Goal: Task Accomplishment & Management: Use online tool/utility

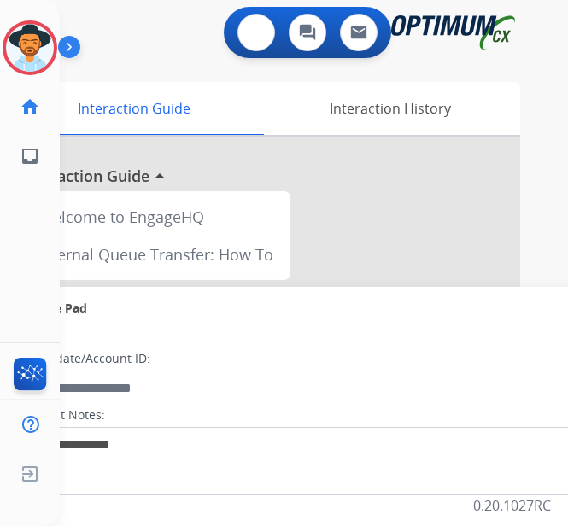
click at [271, 41] on button at bounding box center [256, 33] width 38 height 38
click at [264, 37] on img at bounding box center [255, 32] width 15 height 15
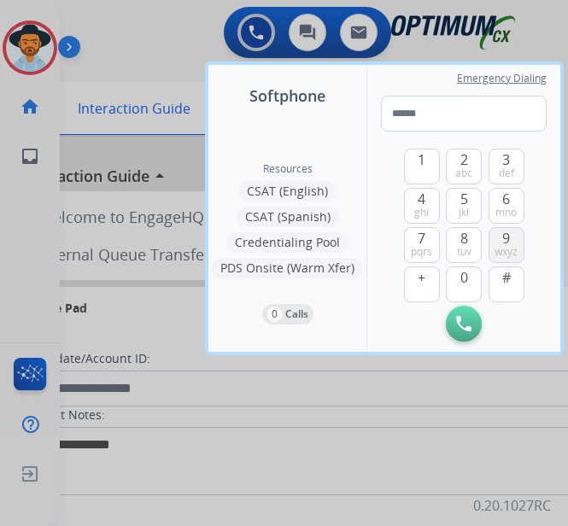
click at [499, 232] on button "9 wxyz" at bounding box center [506, 245] width 36 height 36
drag, startPoint x: 415, startPoint y: 228, endPoint x: 458, endPoint y: 183, distance: 62.8
click at [419, 227] on div "7 pqrs" at bounding box center [422, 245] width 36 height 36
click at [510, 160] on span "3" at bounding box center [506, 159] width 8 height 20
click at [505, 324] on img at bounding box center [507, 324] width 17 height 13
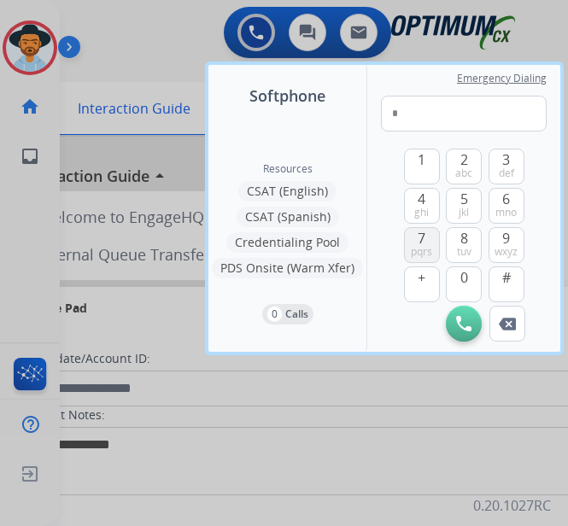
click at [429, 249] on span "pqrs" at bounding box center [421, 252] width 21 height 14
click at [514, 172] on button "3 def" at bounding box center [506, 167] width 36 height 36
click at [477, 172] on button "2 abc" at bounding box center [464, 167] width 36 height 36
click at [429, 204] on button "4 ghi" at bounding box center [422, 206] width 36 height 36
click at [503, 204] on span "6" at bounding box center [506, 199] width 8 height 20
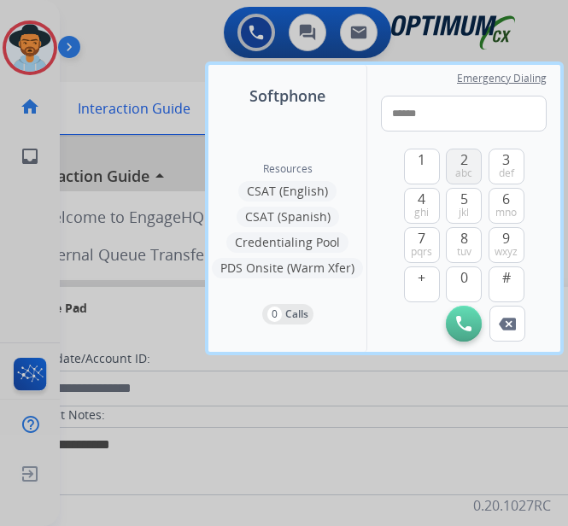
click at [466, 173] on span "abc" at bounding box center [463, 173] width 17 height 14
click at [500, 168] on span "def" at bounding box center [506, 173] width 15 height 14
click at [470, 196] on button "5 jkl" at bounding box center [464, 206] width 36 height 36
click at [428, 254] on span "pqrs" at bounding box center [421, 252] width 21 height 14
type input "**********"
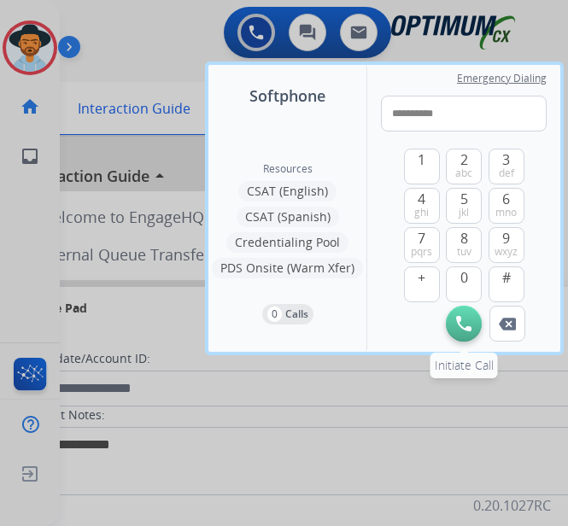
click at [464, 330] on img at bounding box center [463, 323] width 15 height 15
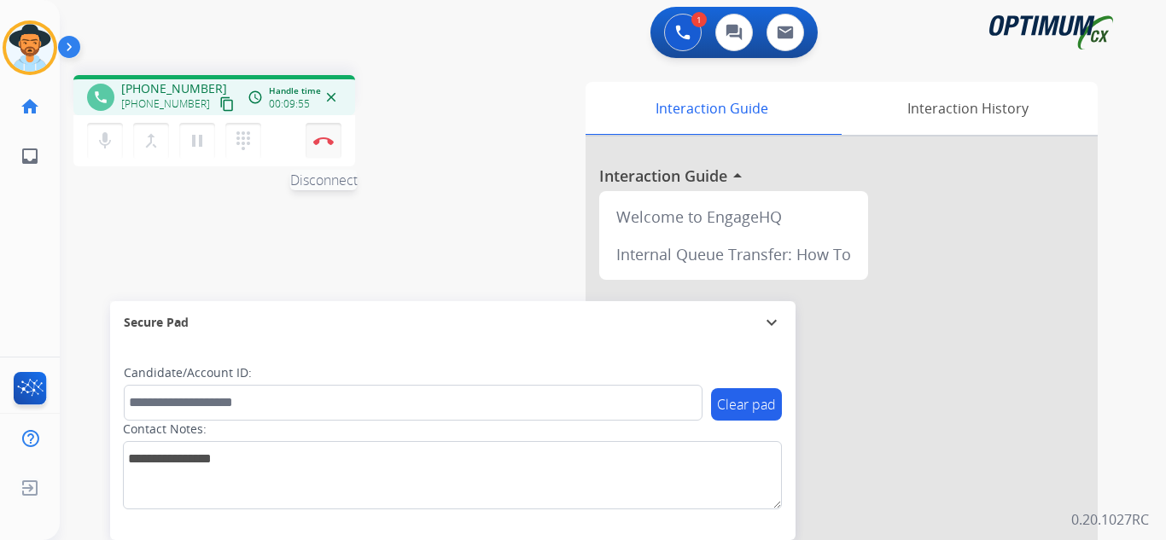
click at [328, 145] on button "Disconnect" at bounding box center [324, 141] width 36 height 36
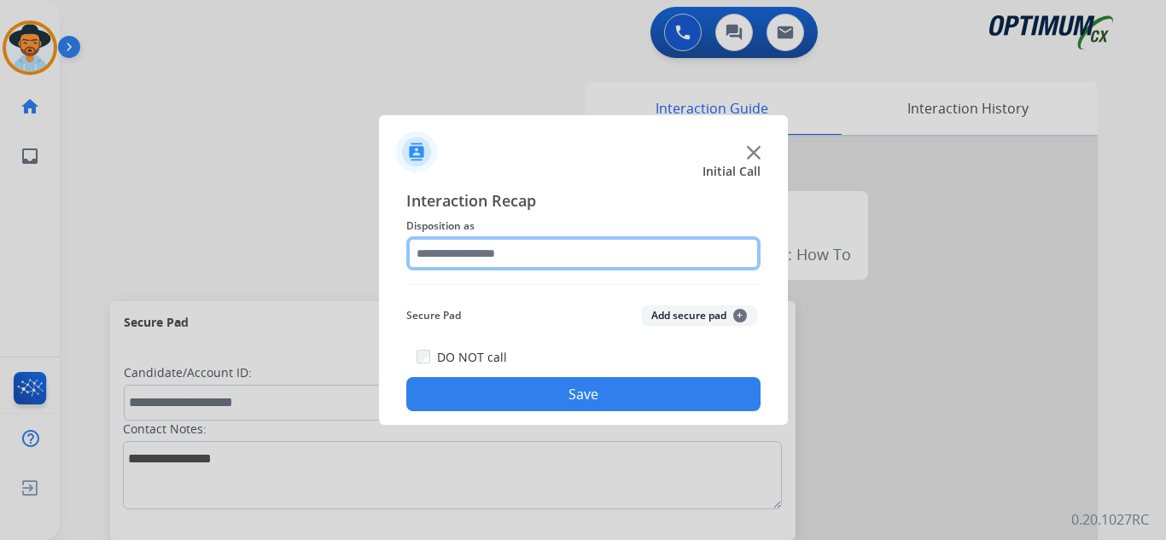
click at [567, 252] on input "text" at bounding box center [583, 253] width 354 height 34
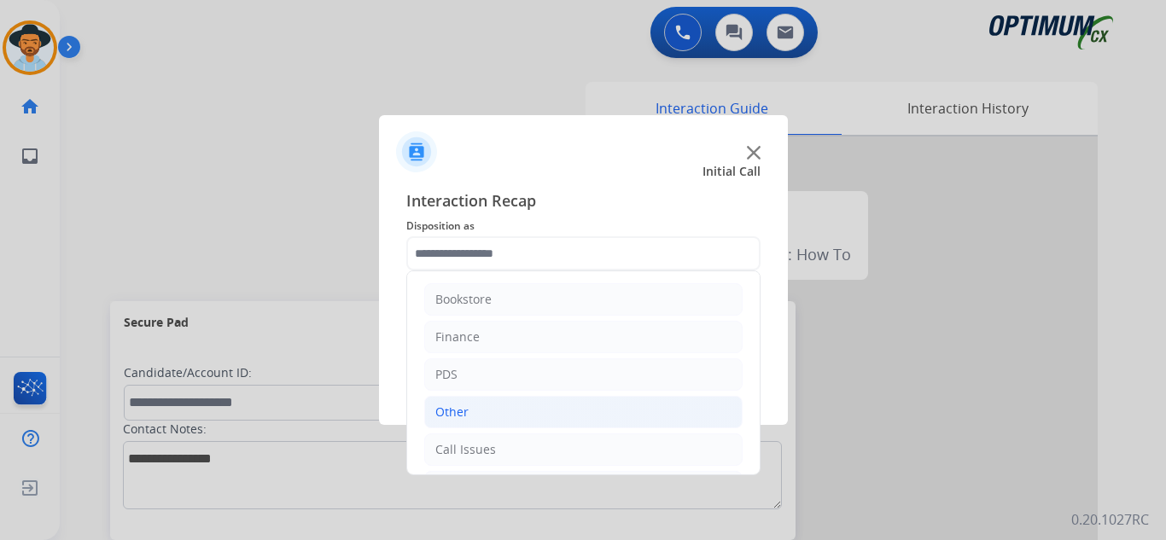
click at [484, 400] on li "Other" at bounding box center [583, 412] width 318 height 32
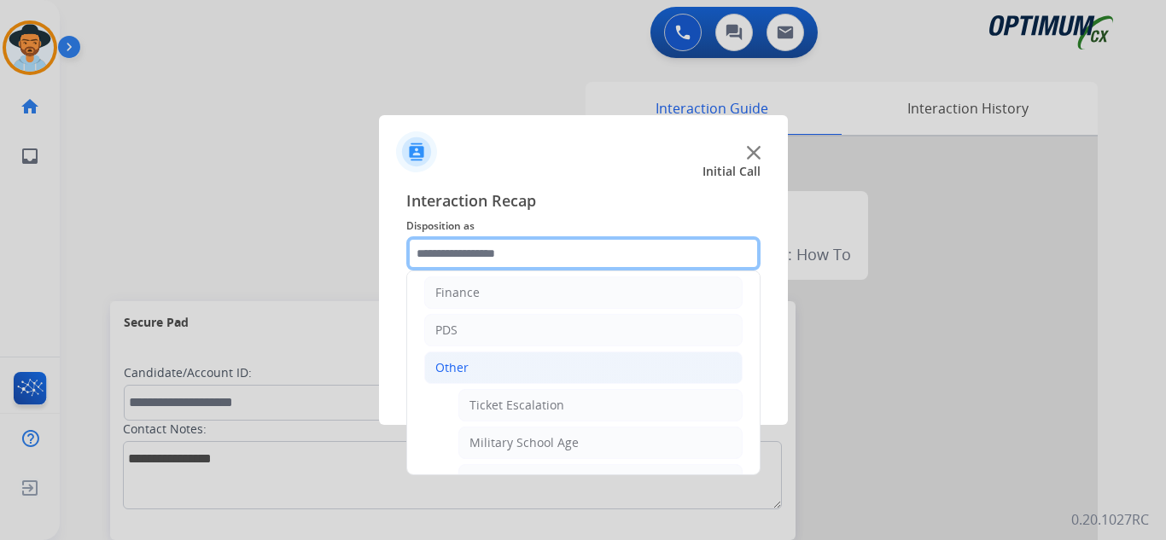
scroll to position [171, 0]
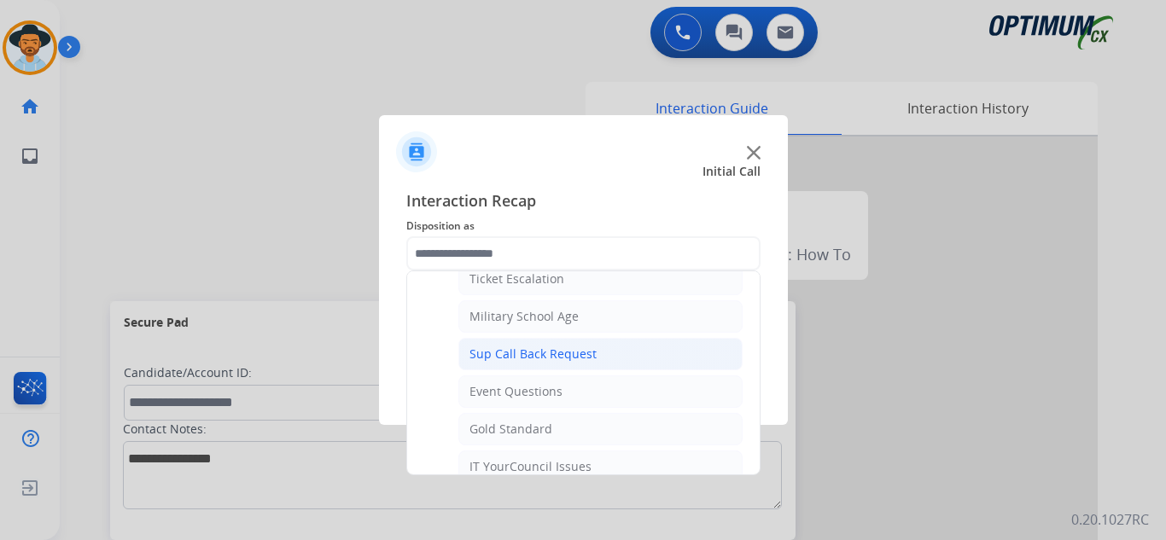
click at [567, 344] on li "Sup Call Back Request" at bounding box center [600, 354] width 284 height 32
type input "**********"
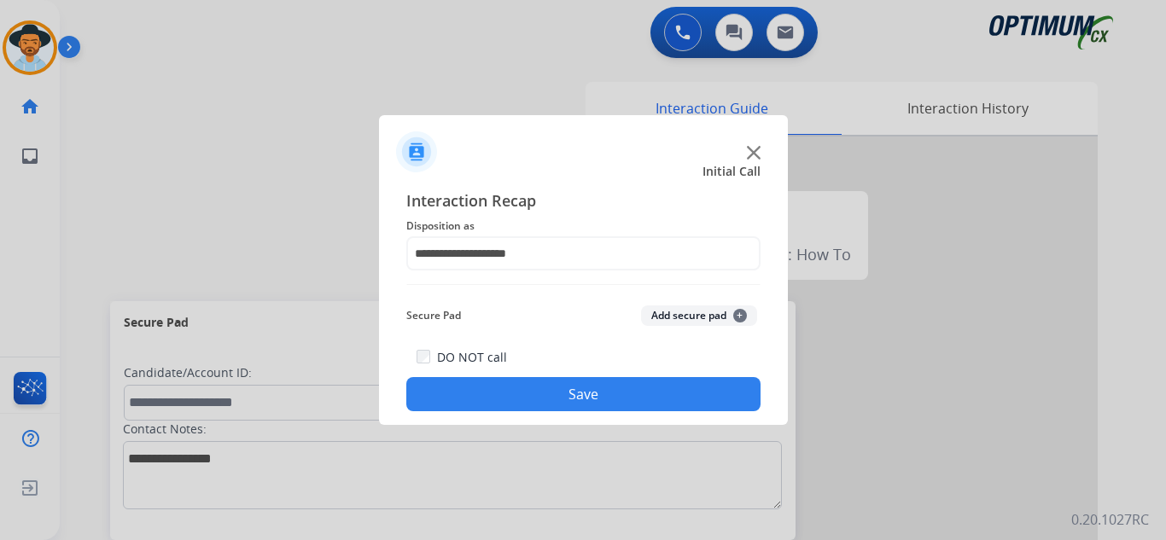
click at [567, 384] on button "Save" at bounding box center [583, 394] width 354 height 34
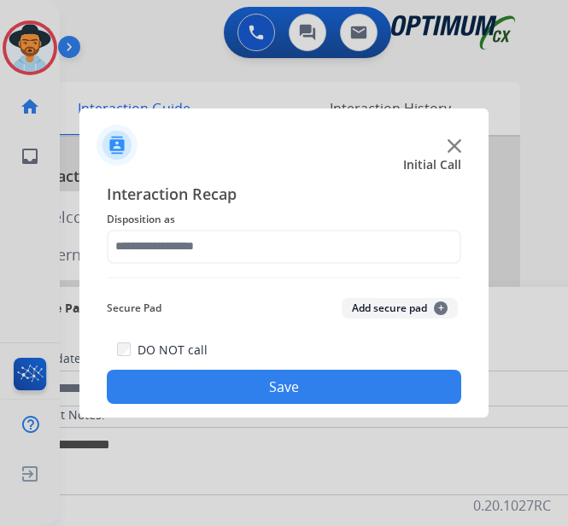
click at [457, 149] on img at bounding box center [454, 146] width 14 height 14
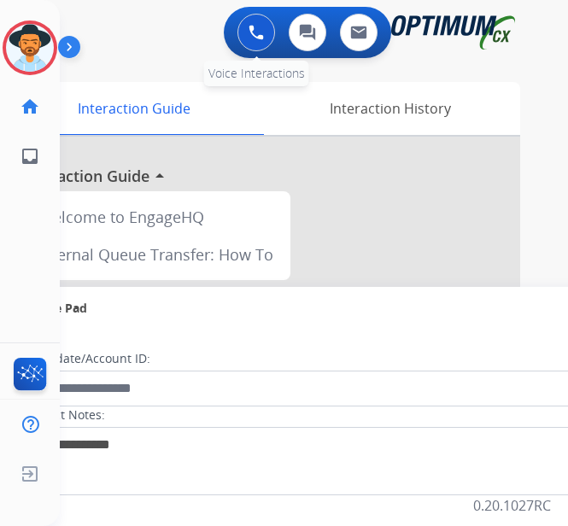
click at [275, 23] on button at bounding box center [256, 33] width 38 height 38
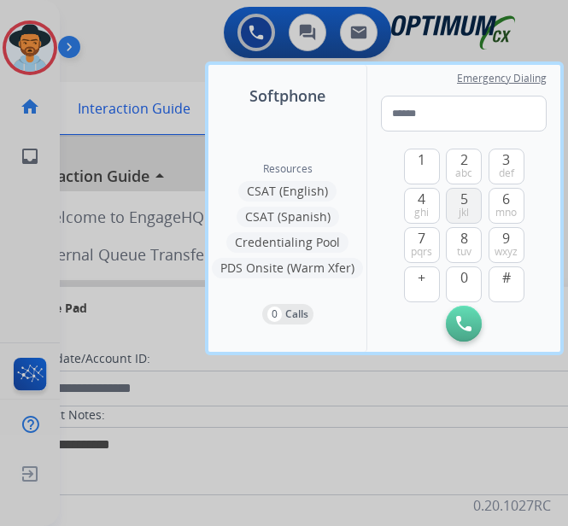
drag, startPoint x: 459, startPoint y: 207, endPoint x: 422, endPoint y: 228, distance: 42.8
click at [458, 207] on button "5 jkl" at bounding box center [464, 206] width 36 height 36
click at [422, 228] on span "7" at bounding box center [422, 238] width 8 height 20
click at [415, 171] on button "1" at bounding box center [422, 167] width 36 height 36
click at [481, 155] on div "2 abc" at bounding box center [464, 167] width 36 height 36
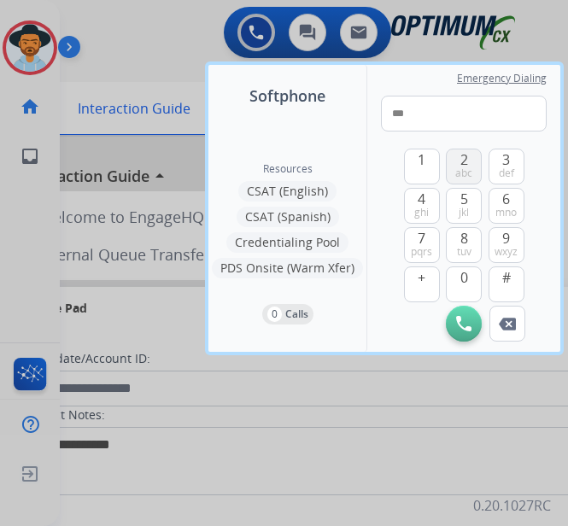
drag, startPoint x: 470, startPoint y: 168, endPoint x: 470, endPoint y: 189, distance: 20.5
click at [470, 168] on span "abc" at bounding box center [463, 173] width 17 height 14
click at [459, 250] on span "tuv" at bounding box center [464, 252] width 15 height 14
click at [464, 157] on span "2" at bounding box center [464, 159] width 8 height 20
drag, startPoint x: 473, startPoint y: 241, endPoint x: 491, endPoint y: 216, distance: 30.6
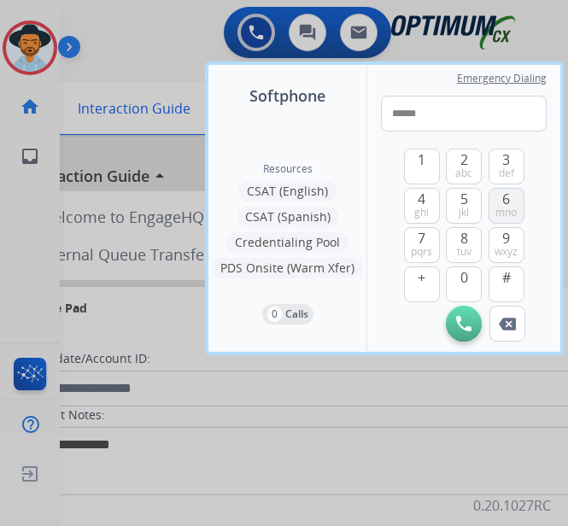
click at [474, 239] on button "8 tuv" at bounding box center [464, 245] width 36 height 36
click at [509, 203] on span "6" at bounding box center [506, 199] width 8 height 20
click at [462, 234] on span "8" at bounding box center [464, 238] width 8 height 20
type input "**********"
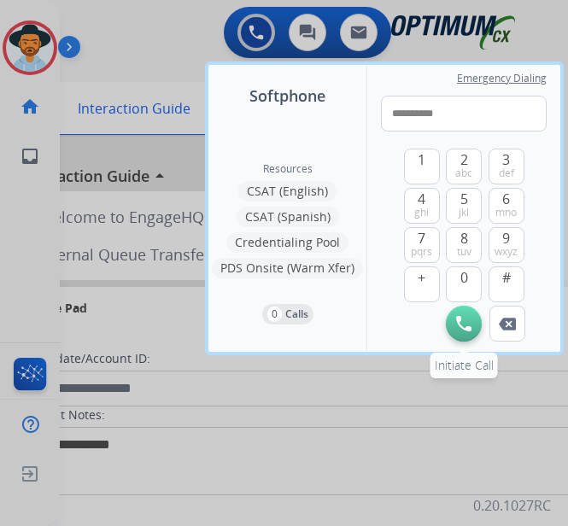
click at [464, 329] on img at bounding box center [463, 323] width 15 height 15
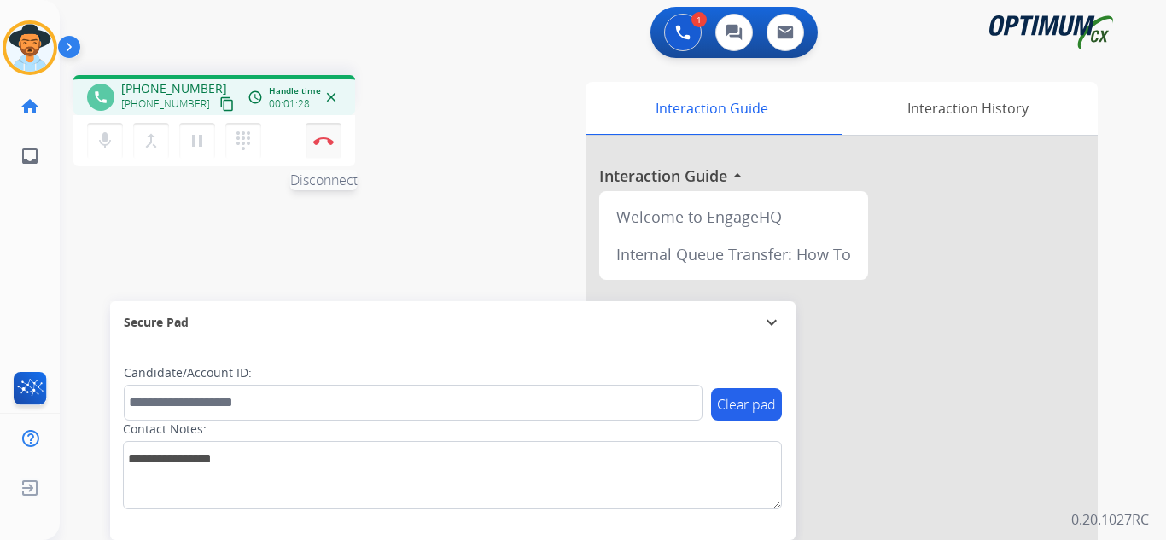
click at [322, 142] on img at bounding box center [323, 141] width 20 height 9
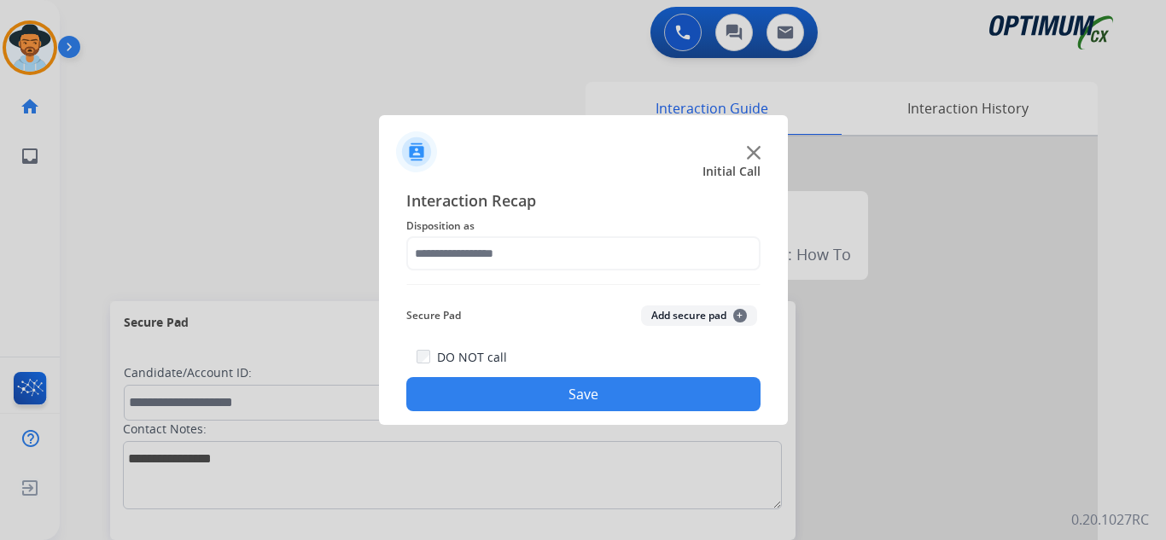
click at [501, 278] on div "Interaction Recap Disposition as Secure Pad Add secure pad + DO NOT call Save" at bounding box center [583, 300] width 354 height 223
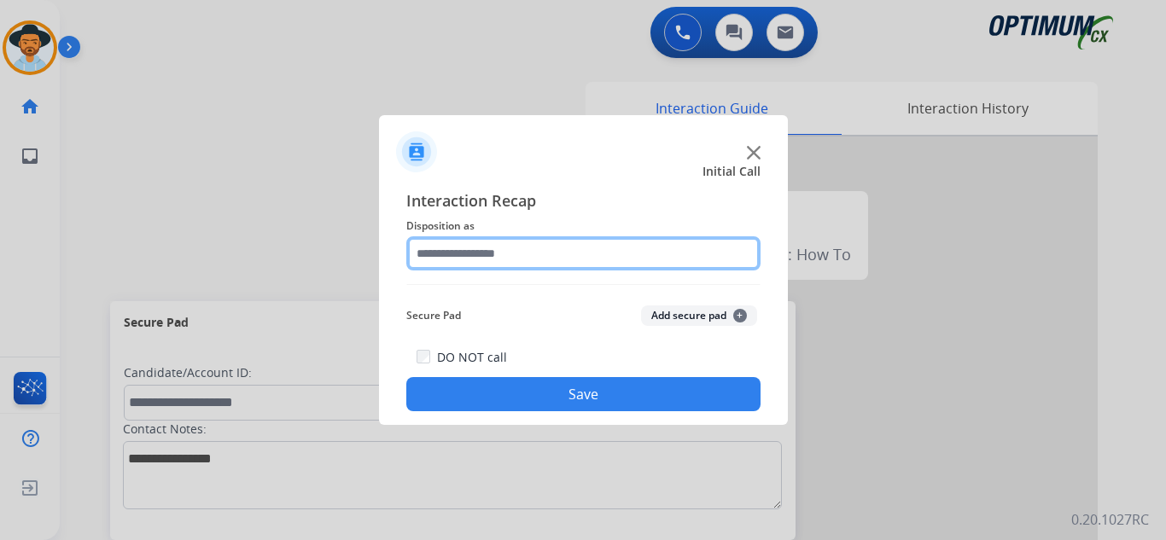
click at [515, 251] on input "text" at bounding box center [583, 253] width 354 height 34
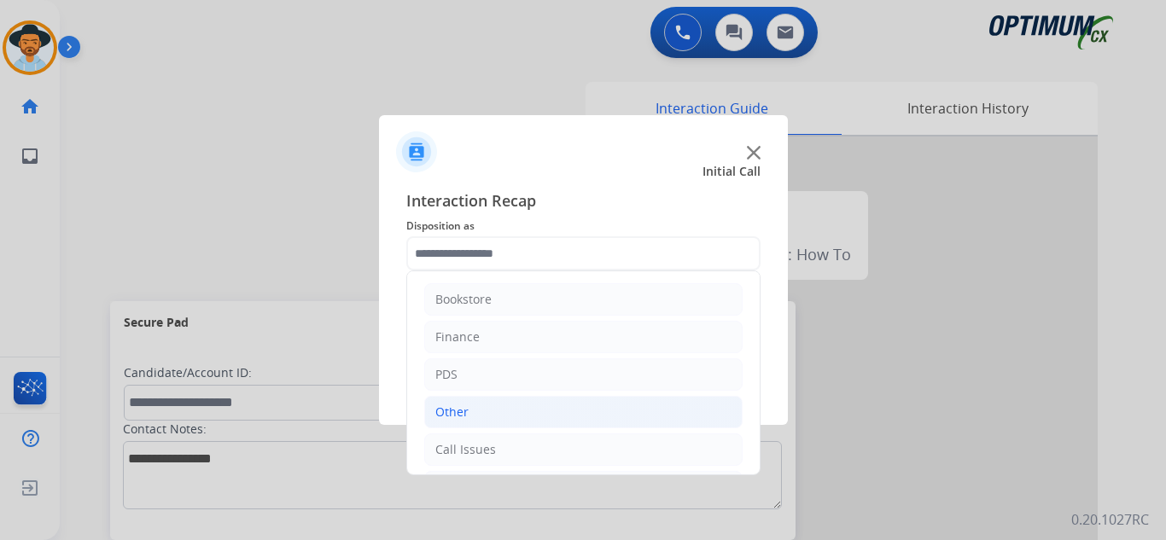
click at [501, 401] on li "Other" at bounding box center [583, 412] width 318 height 32
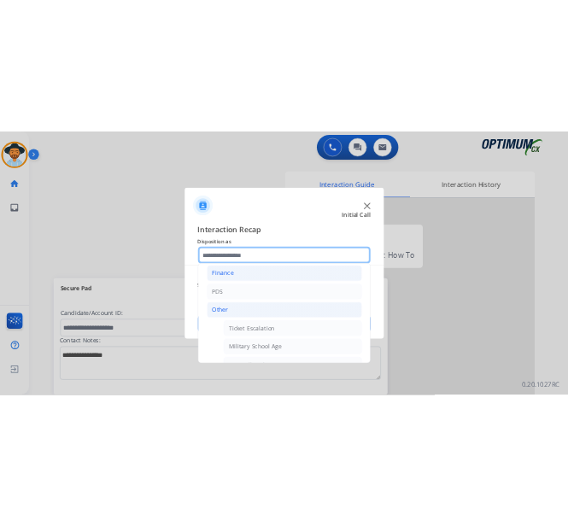
scroll to position [85, 0]
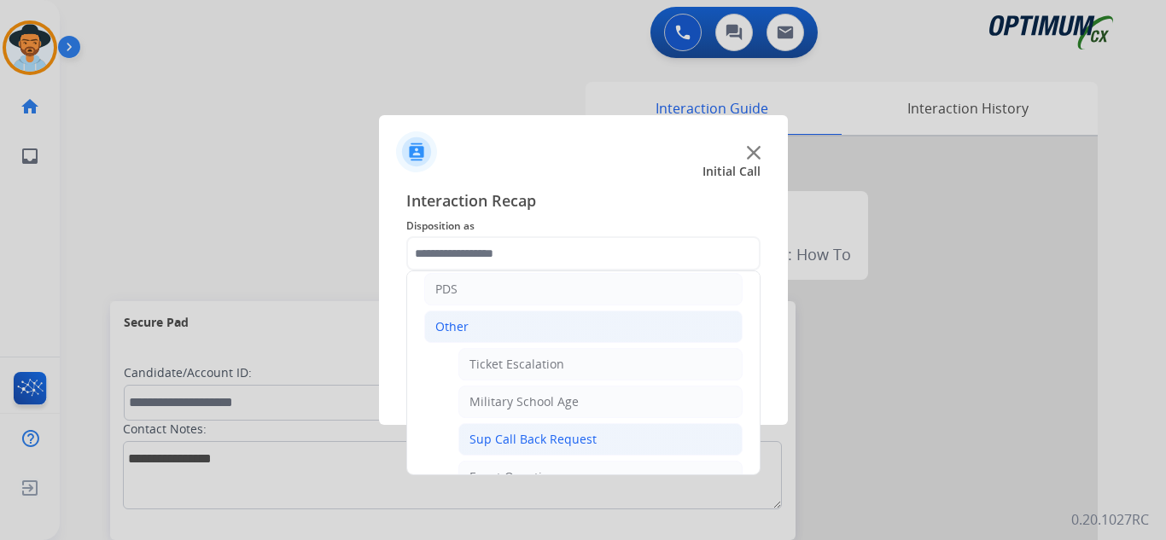
click at [565, 441] on div "Sup Call Back Request" at bounding box center [533, 439] width 127 height 17
type input "**********"
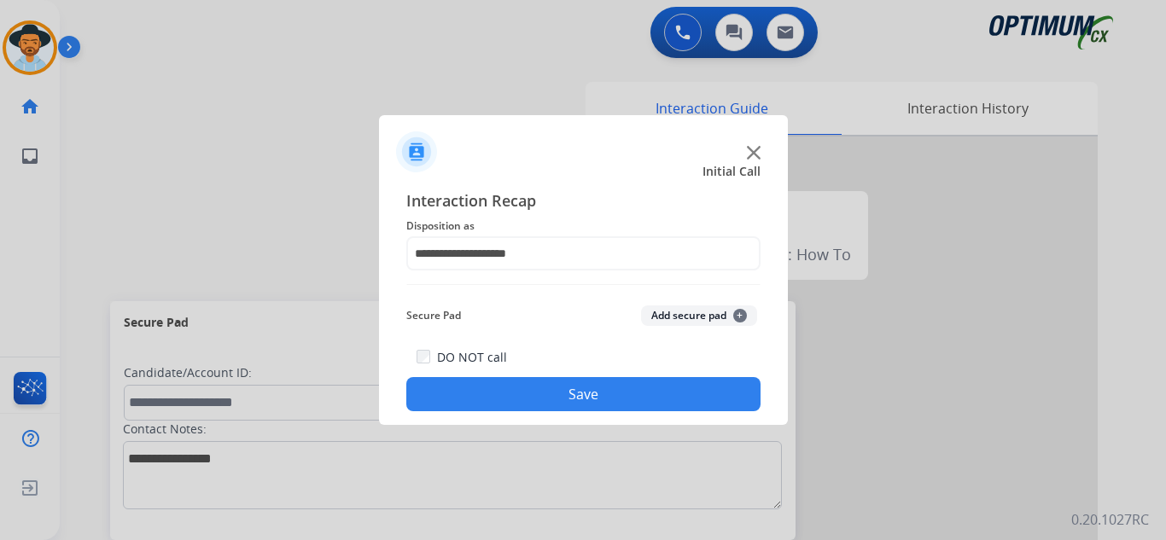
click at [557, 404] on button "Save" at bounding box center [583, 394] width 354 height 34
